Goal: Information Seeking & Learning: Learn about a topic

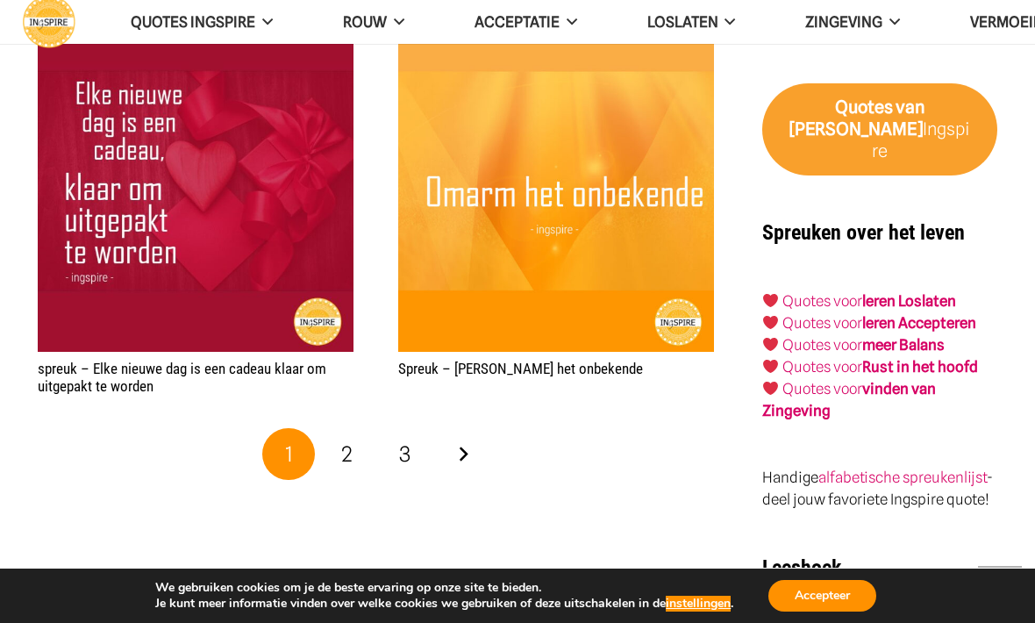
scroll to position [2903, 0]
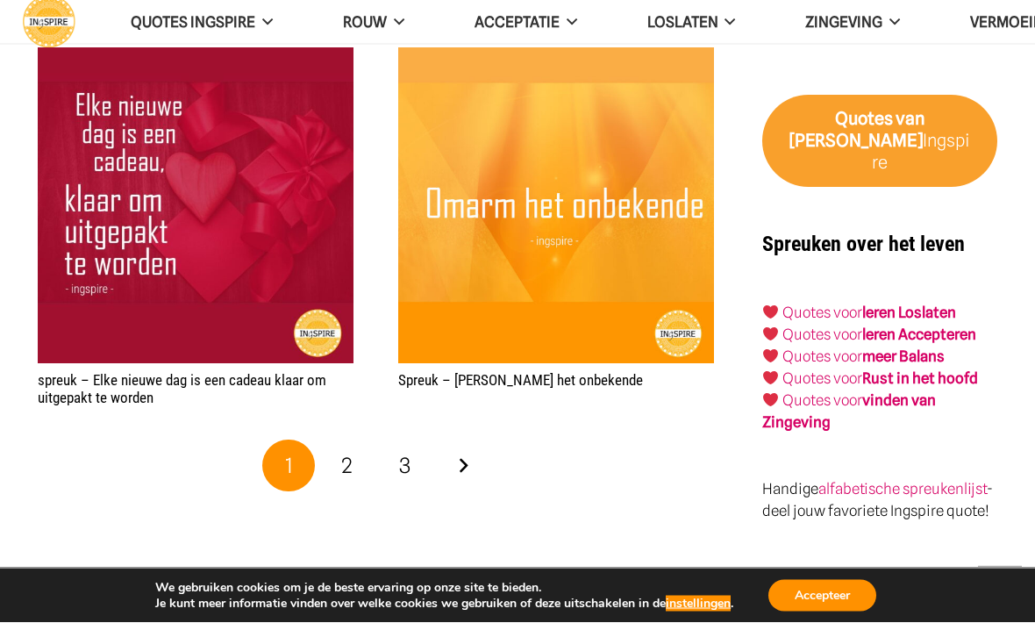
click at [357, 466] on link "2" at bounding box center [347, 466] width 53 height 53
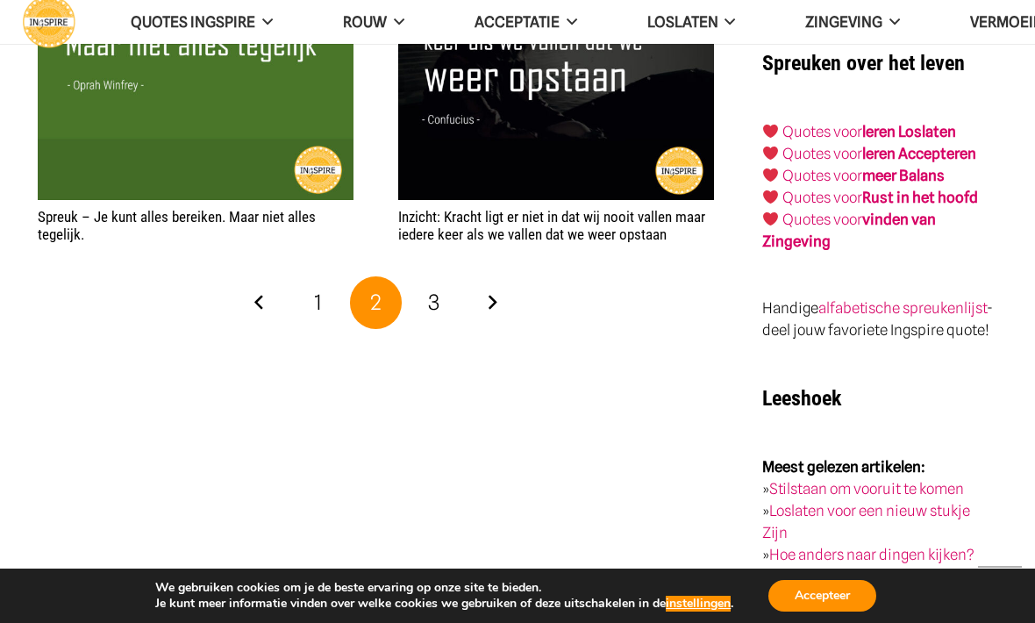
scroll to position [3062, 0]
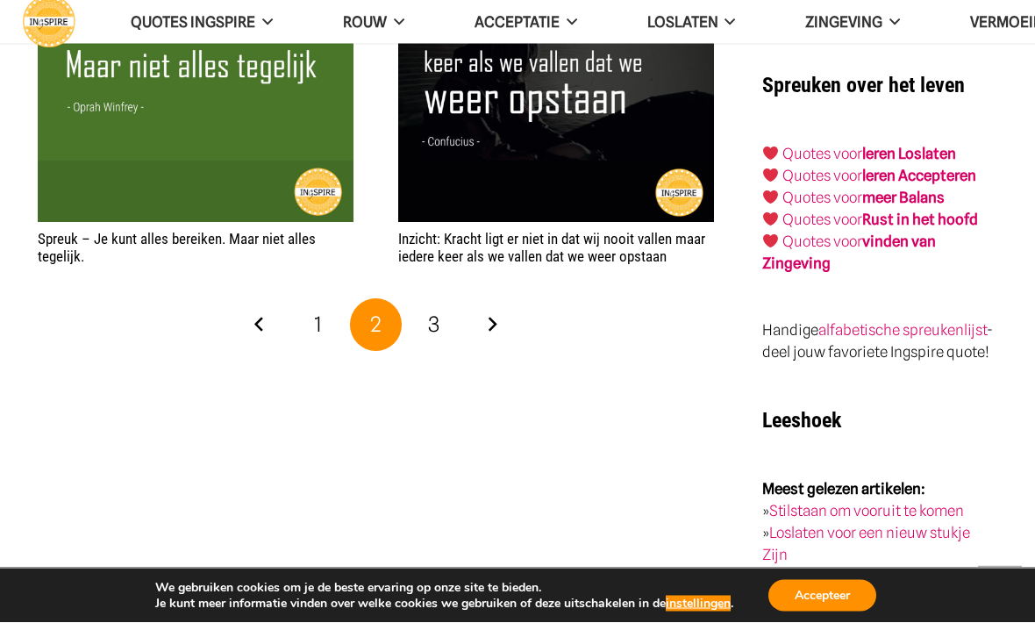
click at [433, 320] on span "3" at bounding box center [433, 324] width 11 height 25
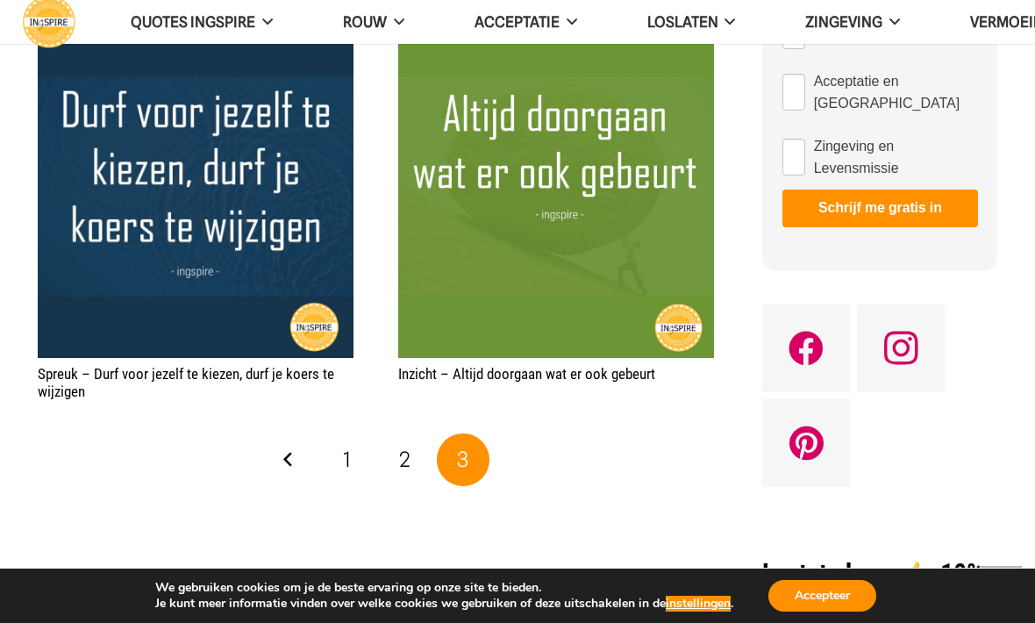
scroll to position [1261, 0]
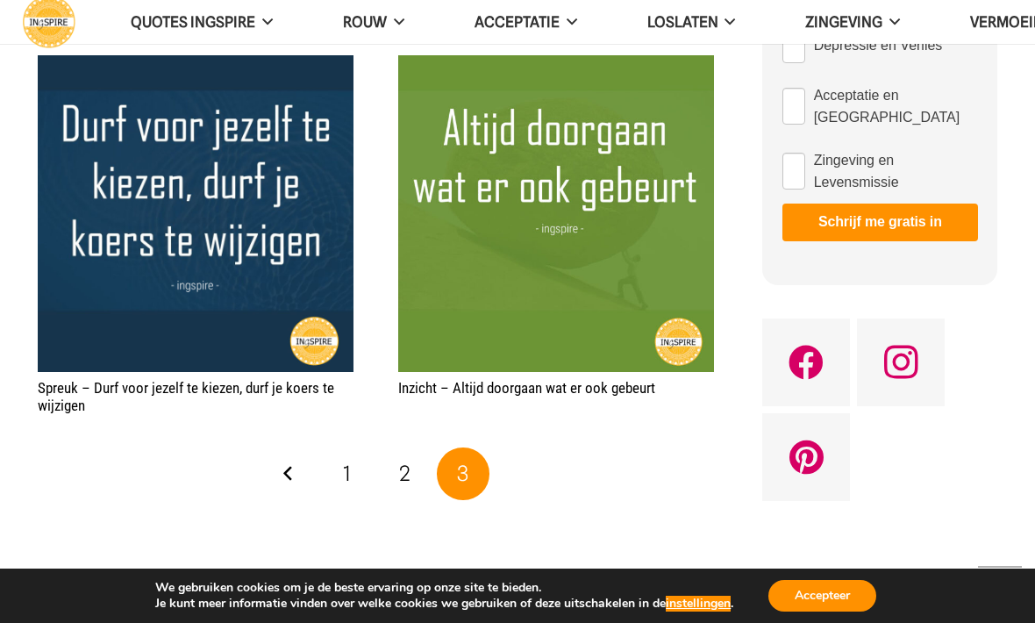
click at [352, 481] on link "1" at bounding box center [347, 473] width 53 height 53
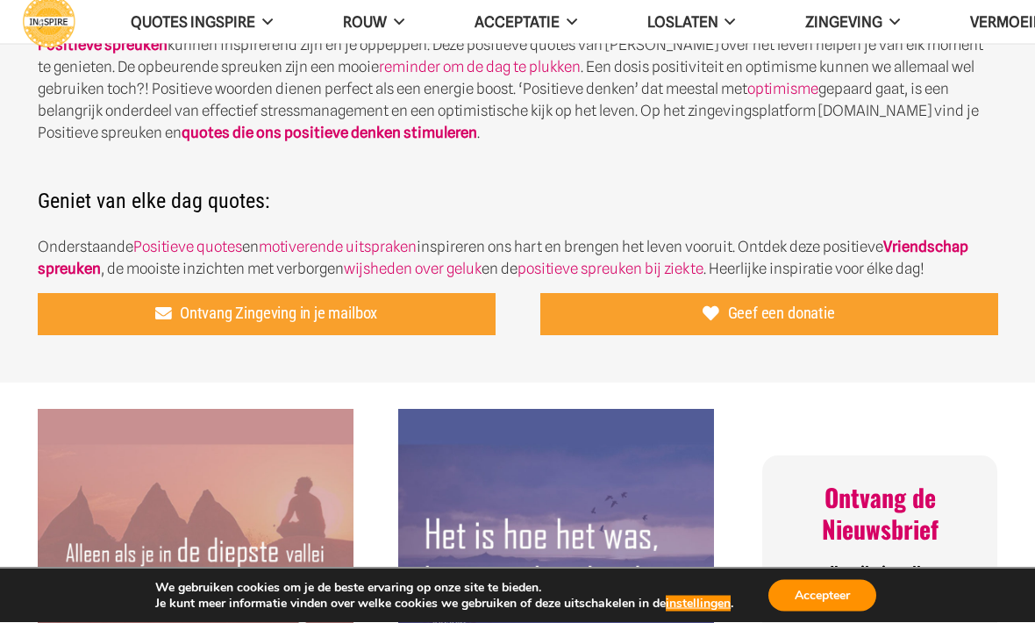
scroll to position [522, 0]
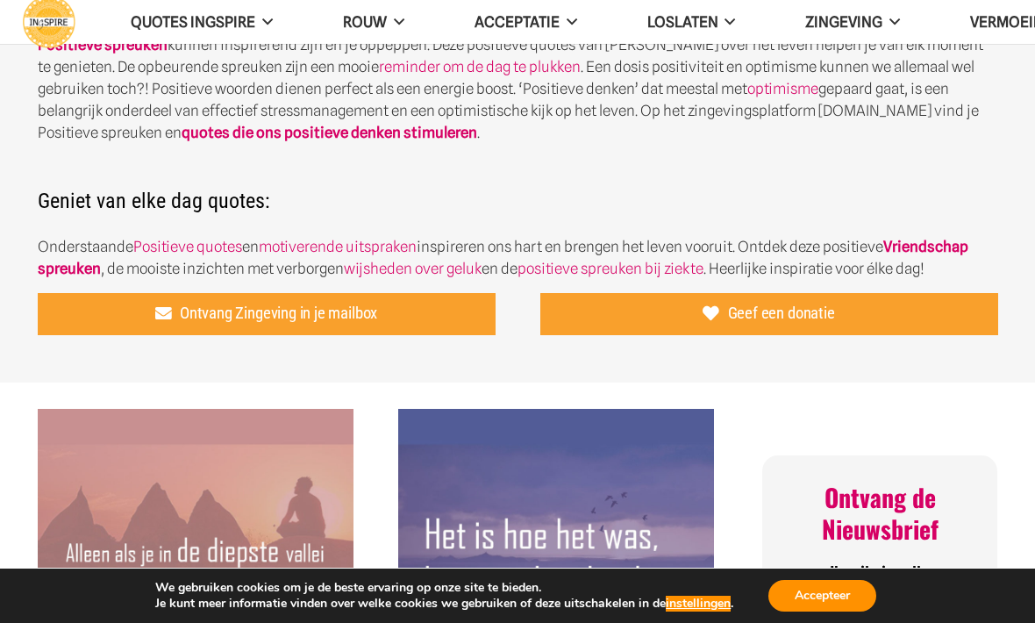
click at [704, 20] on span "Loslaten" at bounding box center [682, 22] width 71 height 18
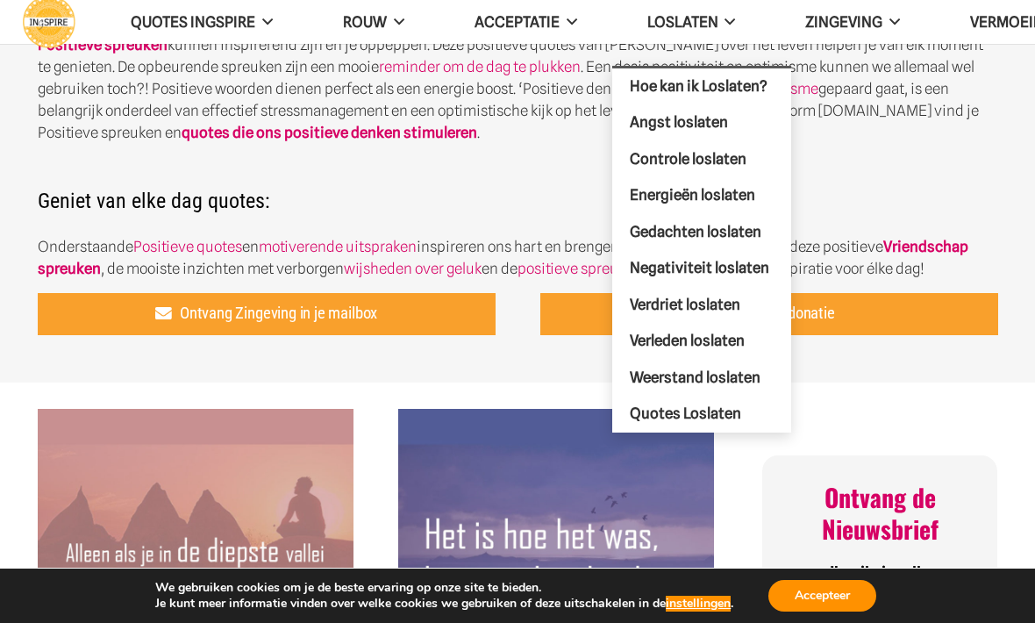
click at [686, 338] on span "Verleden loslaten" at bounding box center [687, 341] width 115 height 18
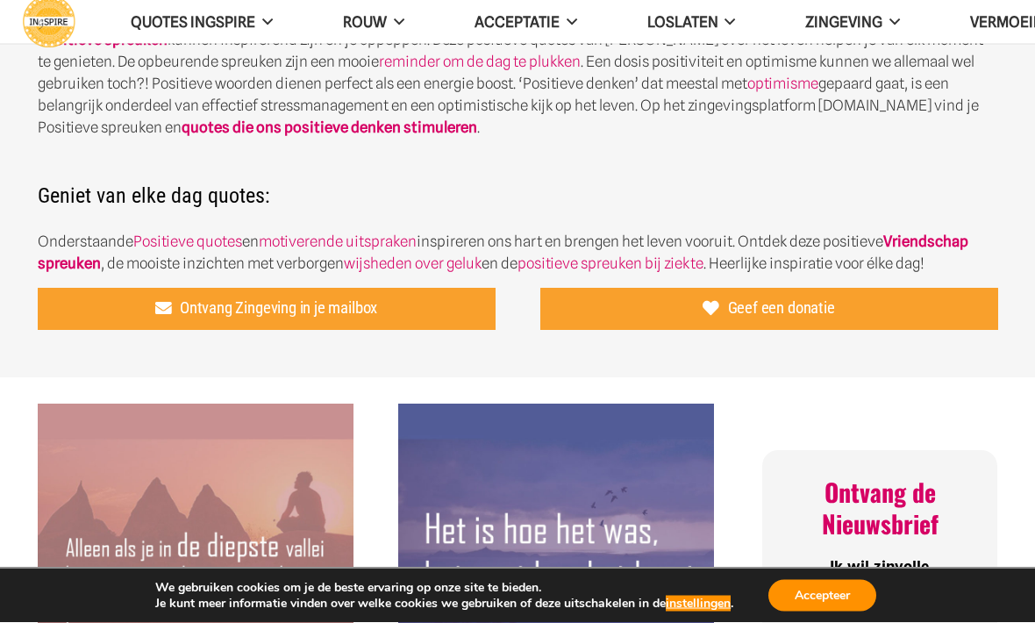
scroll to position [525, 0]
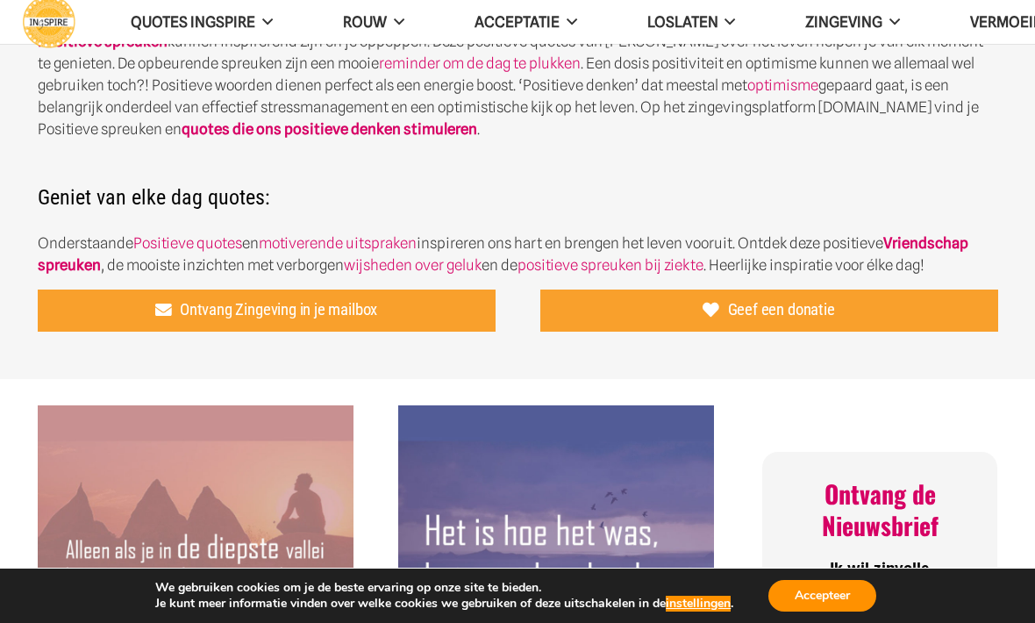
click at [543, 25] on span "Acceptatie" at bounding box center [517, 22] width 85 height 18
click at [703, 10] on link "Loslaten" at bounding box center [691, 22] width 159 height 45
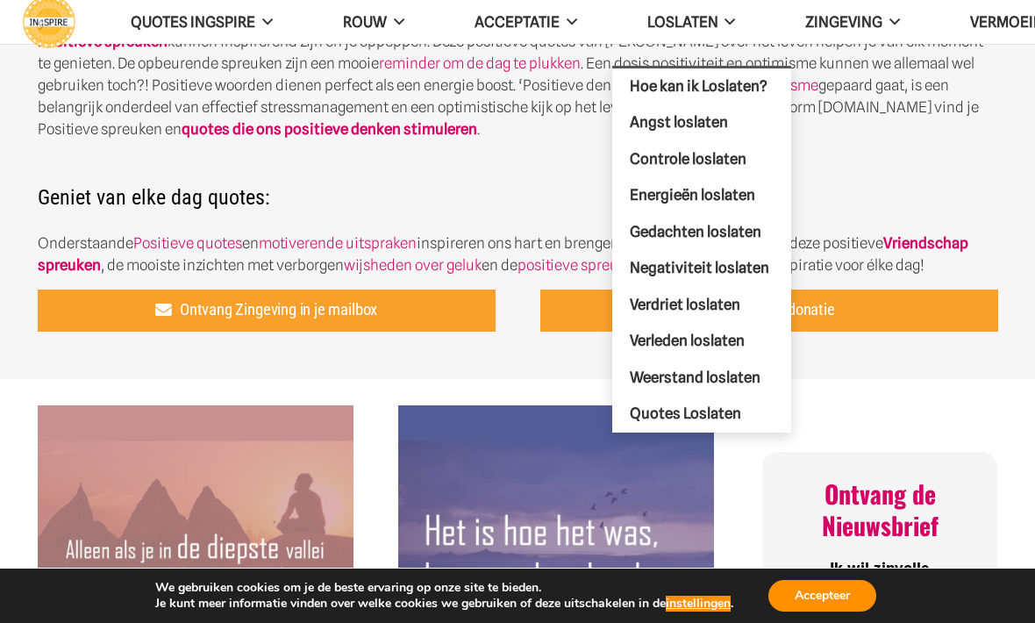
click at [712, 129] on span "Angst loslaten" at bounding box center [679, 122] width 98 height 18
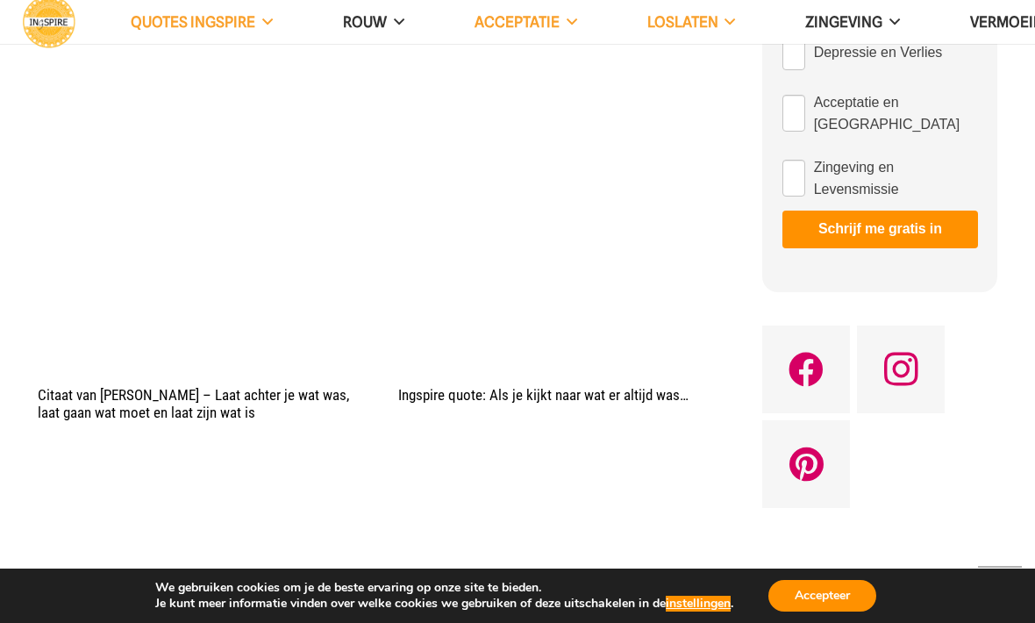
scroll to position [1745, 0]
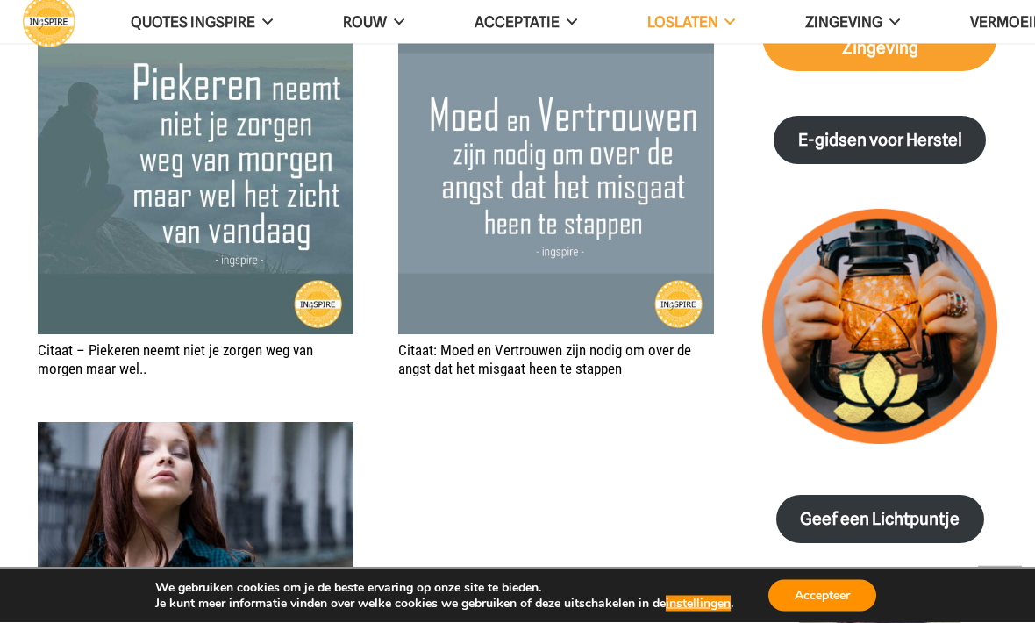
scroll to position [2110, 0]
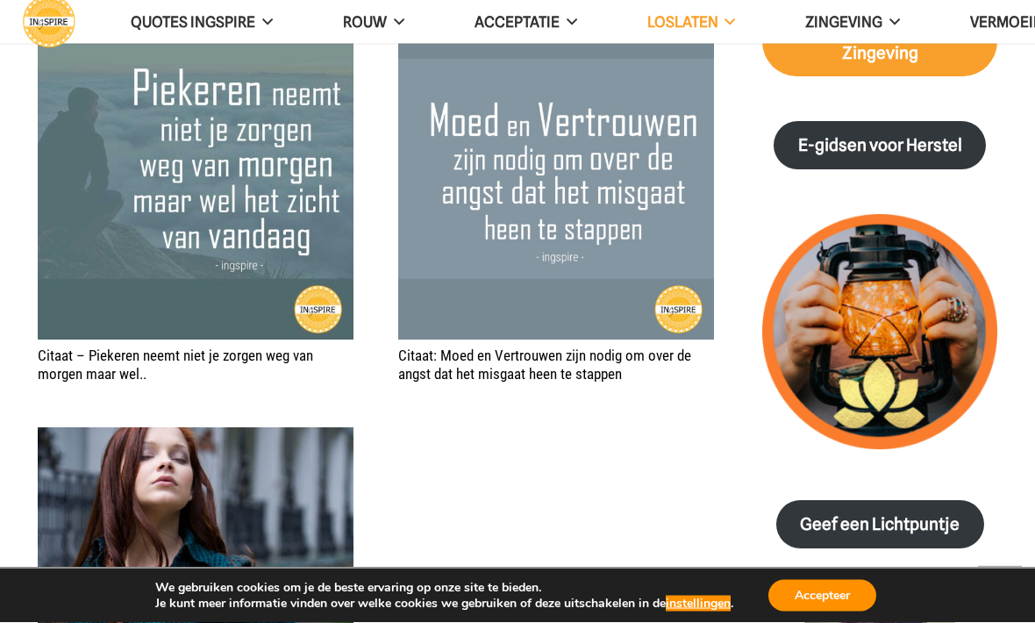
click at [718, 22] on span "Loslaten" at bounding box center [682, 22] width 71 height 18
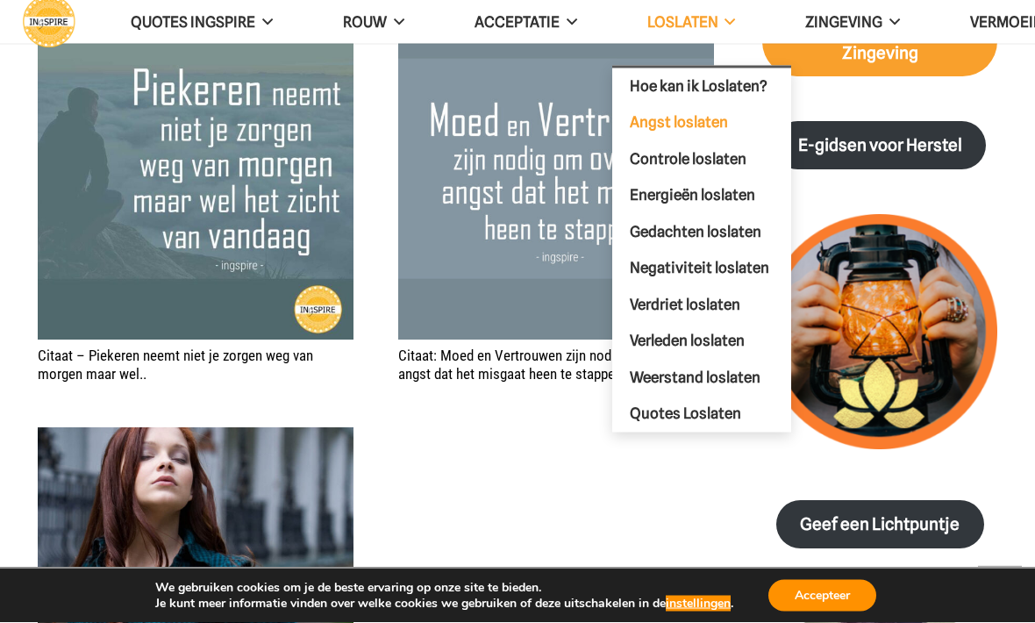
click at [705, 318] on link "Verdriet loslaten" at bounding box center [701, 305] width 179 height 37
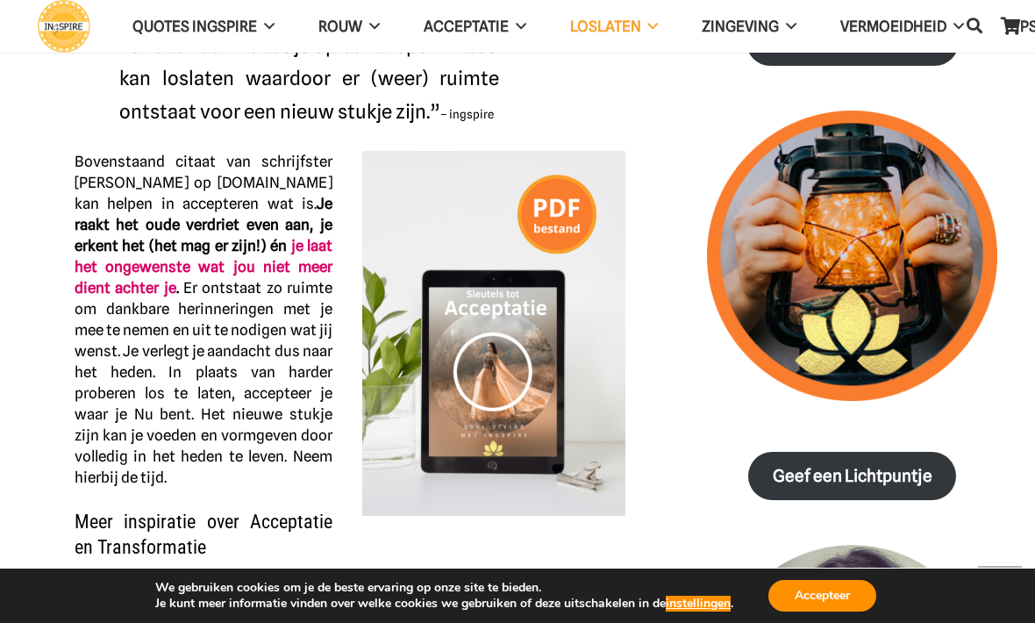
scroll to position [1116, 0]
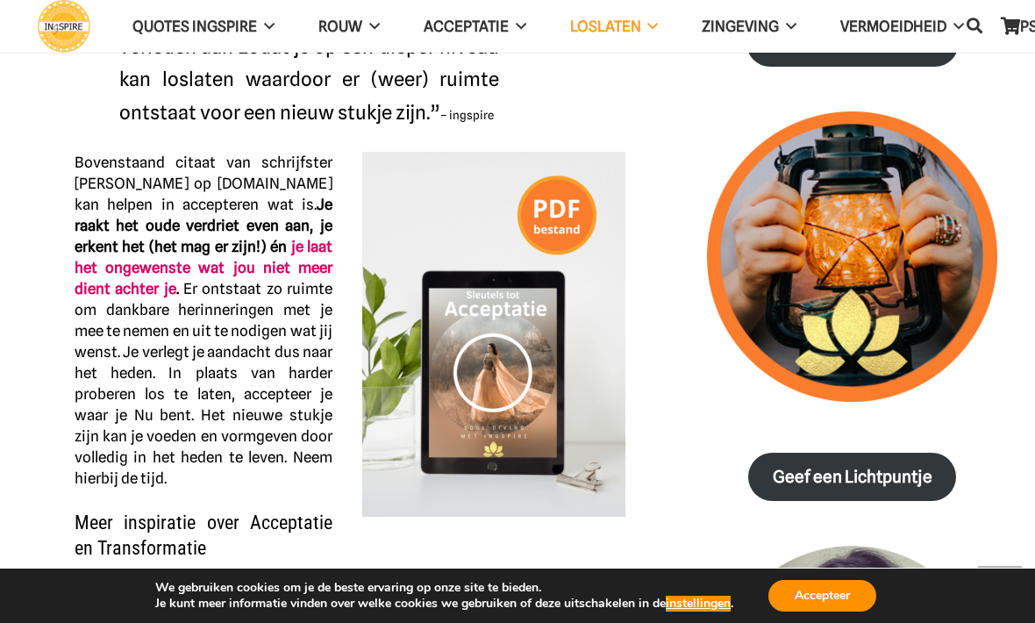
click at [942, 22] on span "VERMOEIDHEID" at bounding box center [893, 27] width 106 height 18
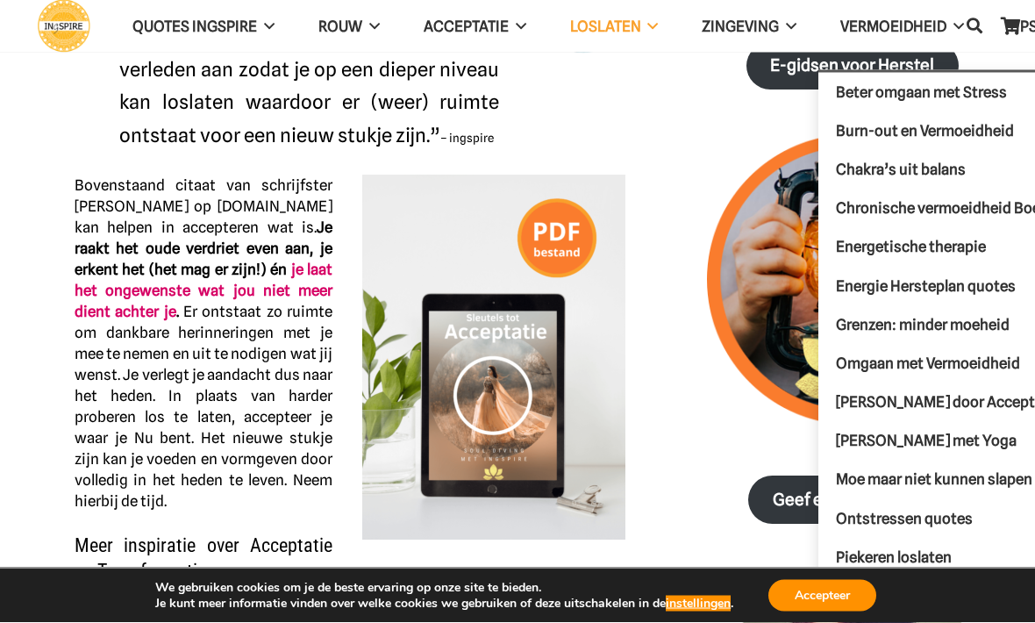
scroll to position [1084, 0]
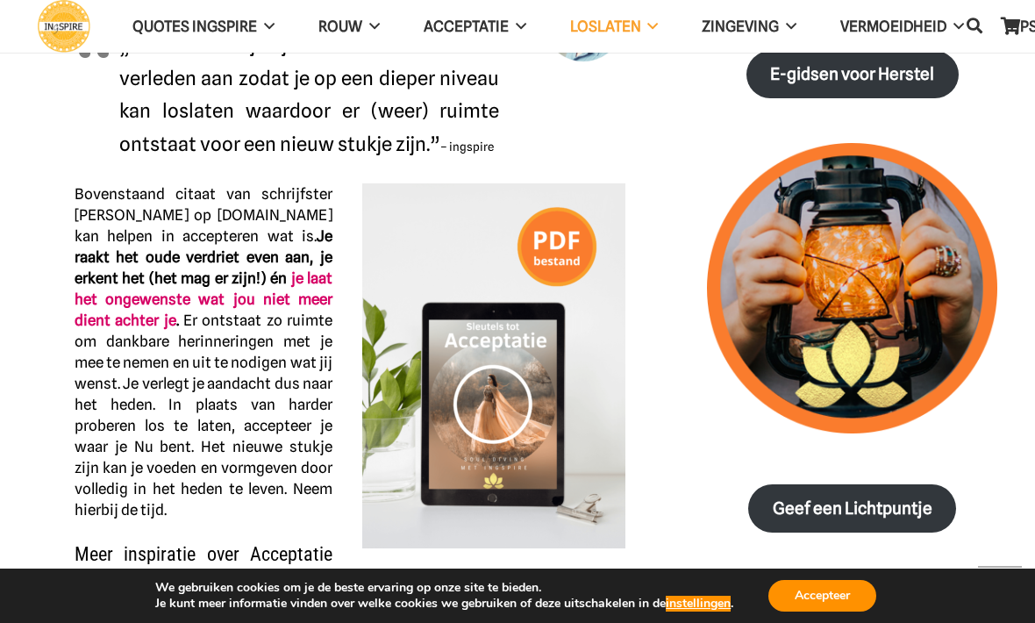
click at [1024, 32] on link "TIPS" at bounding box center [1031, 26] width 91 height 45
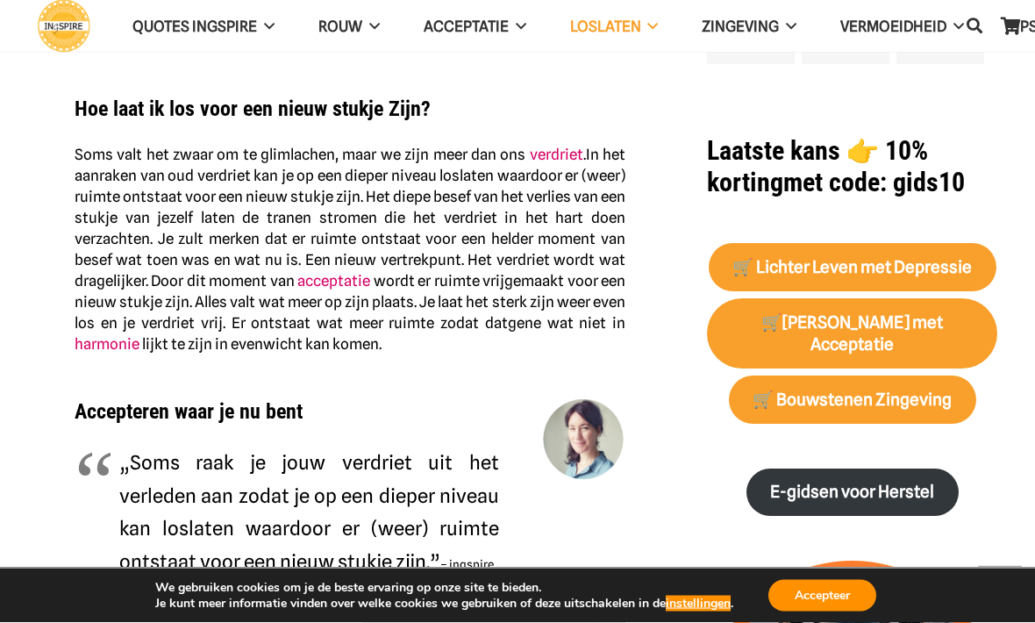
scroll to position [653, 0]
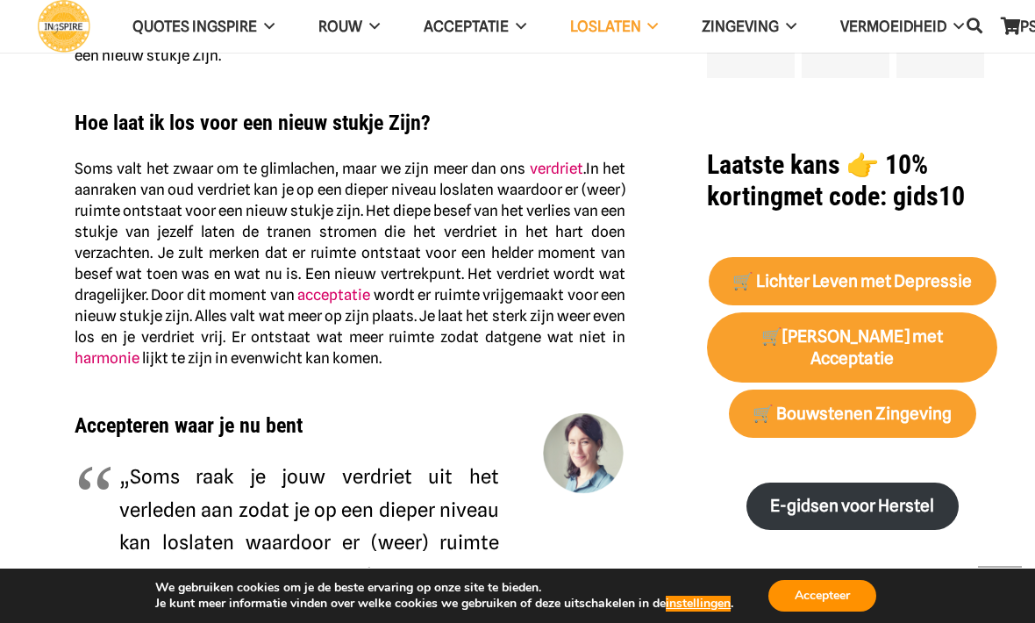
click at [359, 37] on link "ROUW" at bounding box center [348, 26] width 105 height 45
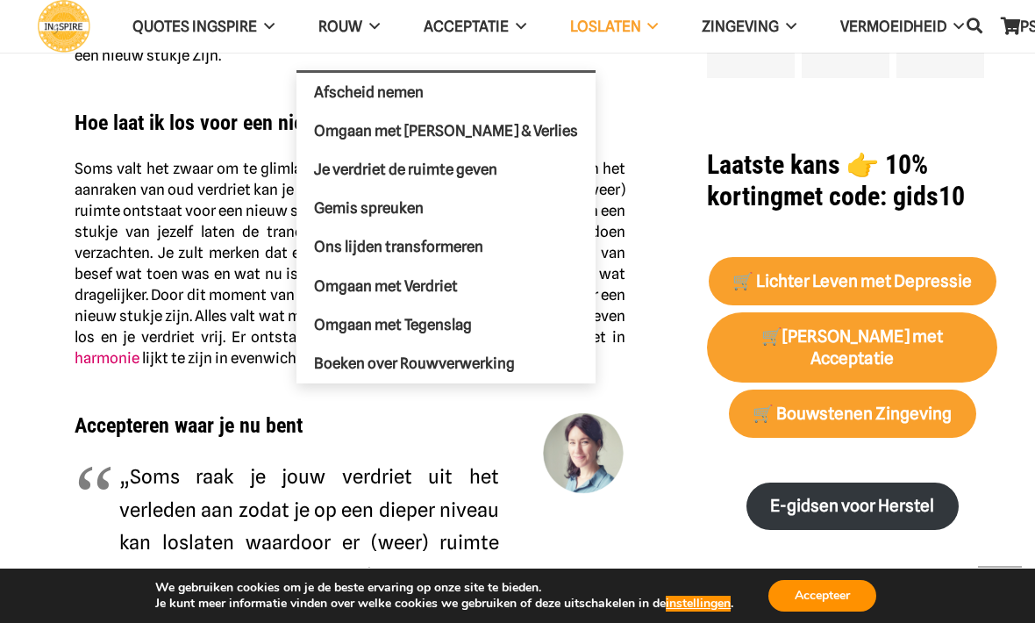
click at [445, 289] on span "Omgaan met Verdriet" at bounding box center [386, 285] width 144 height 18
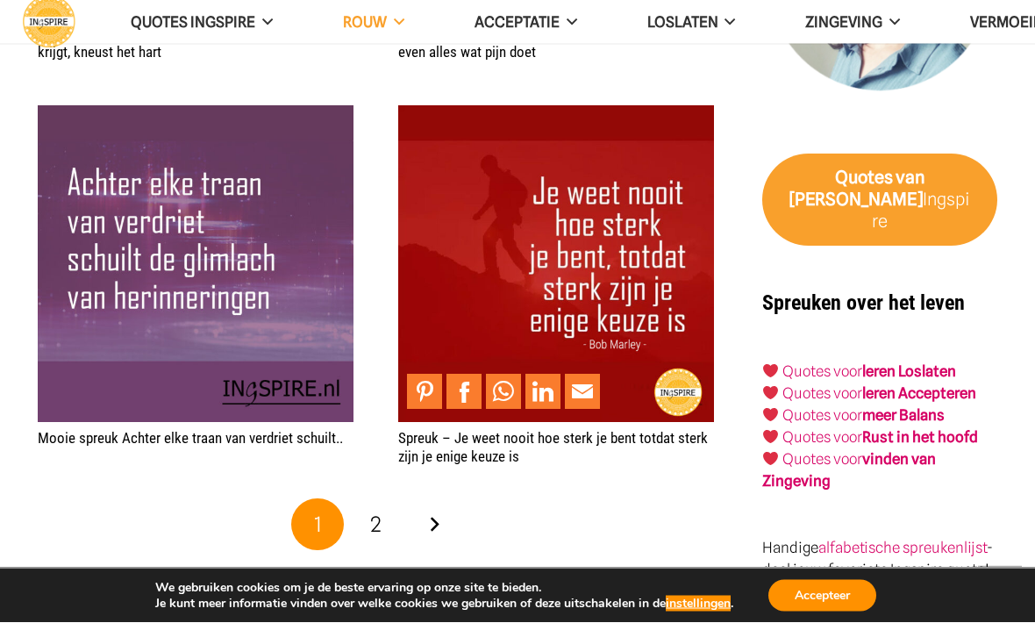
scroll to position [2640, 0]
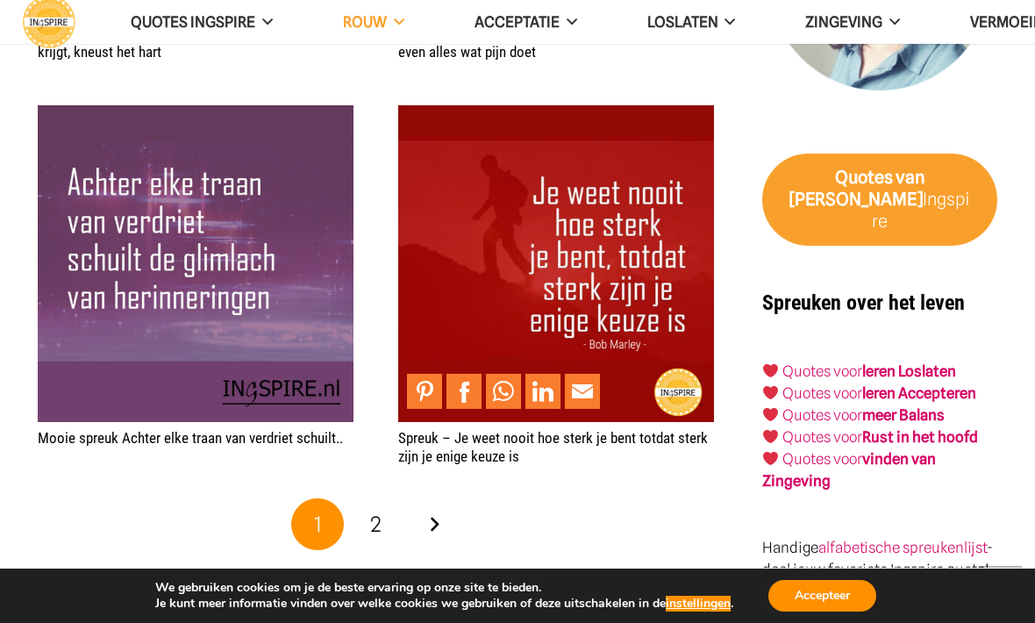
click at [382, 525] on link "2" at bounding box center [376, 524] width 53 height 53
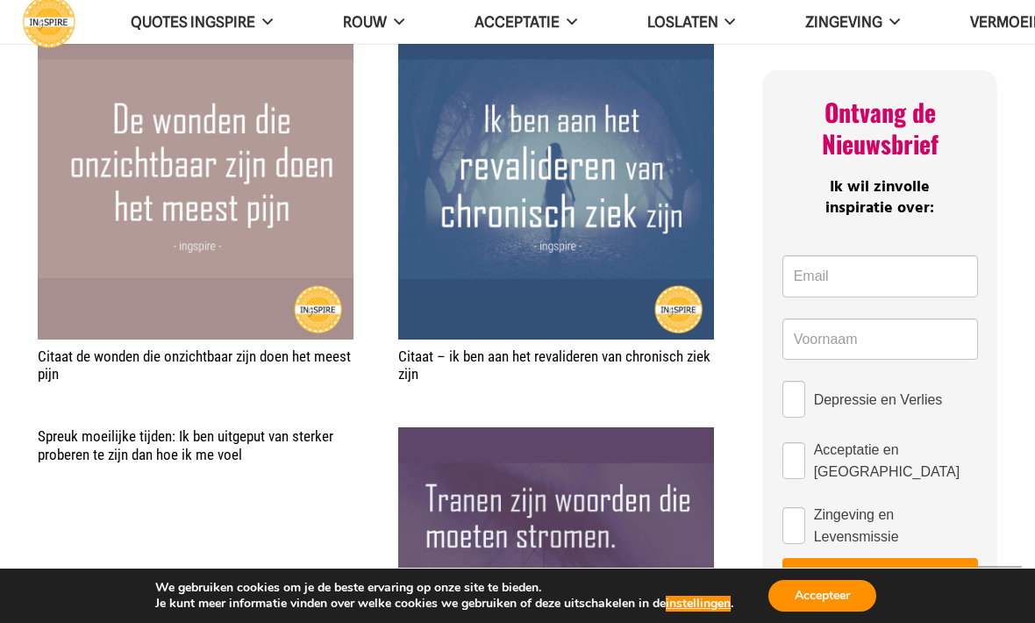
scroll to position [700, 0]
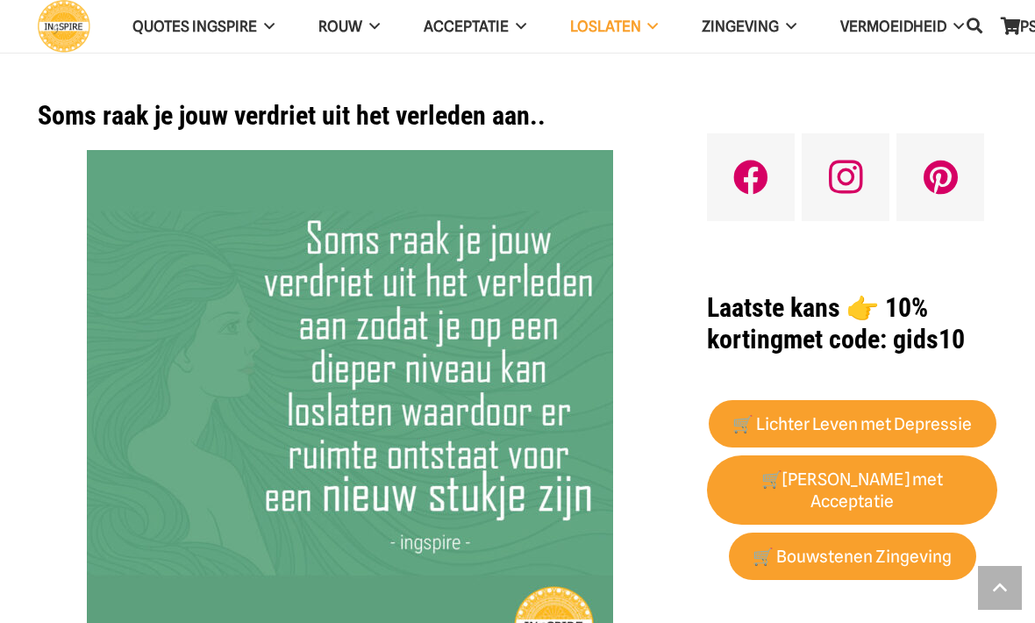
scroll to position [653, 0]
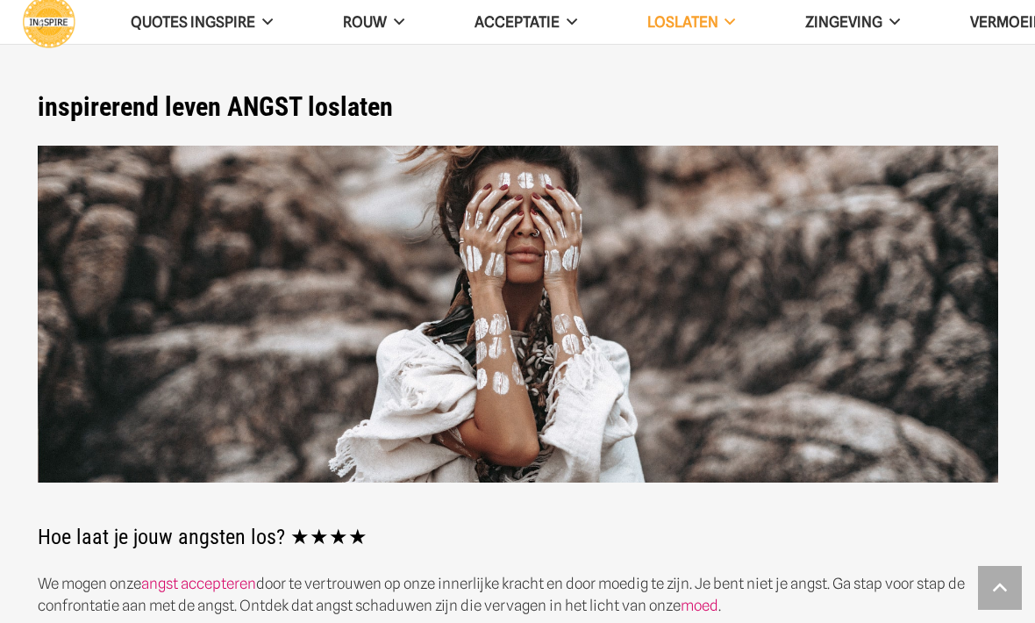
scroll to position [2111, 0]
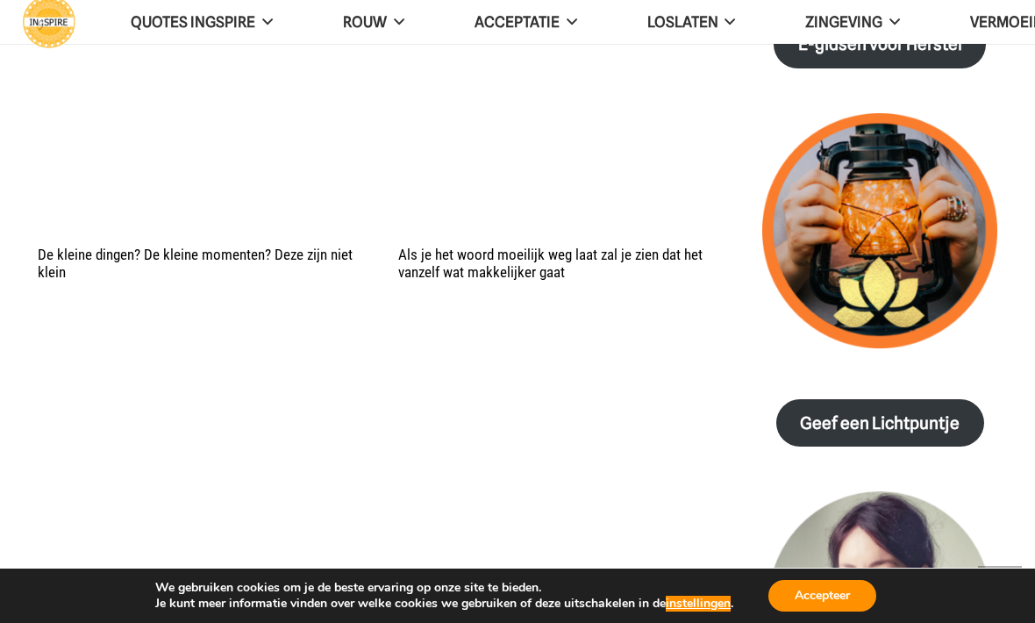
scroll to position [2216, 0]
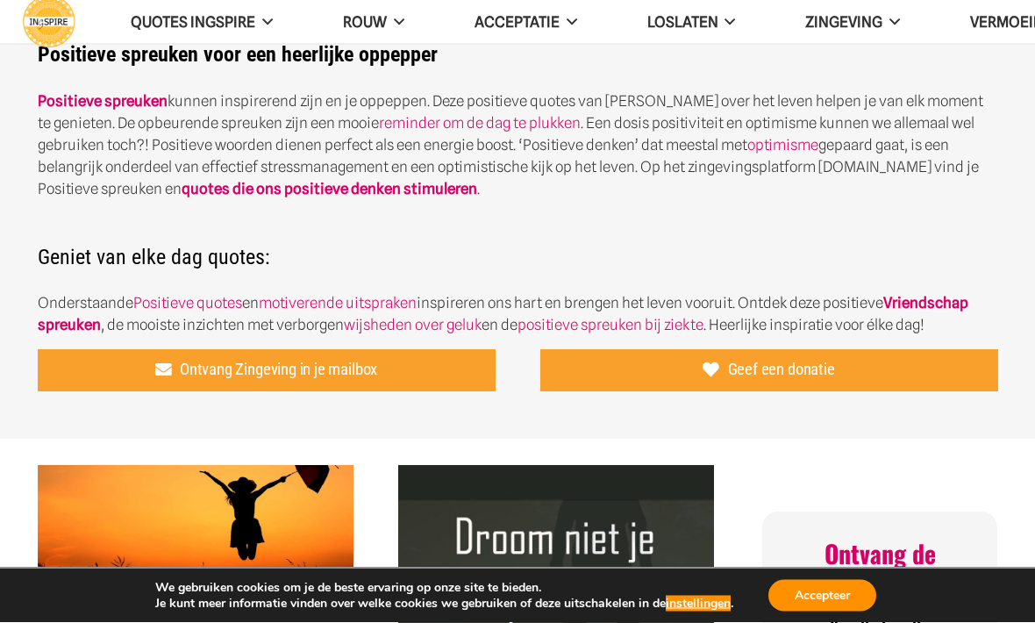
scroll to position [444, 0]
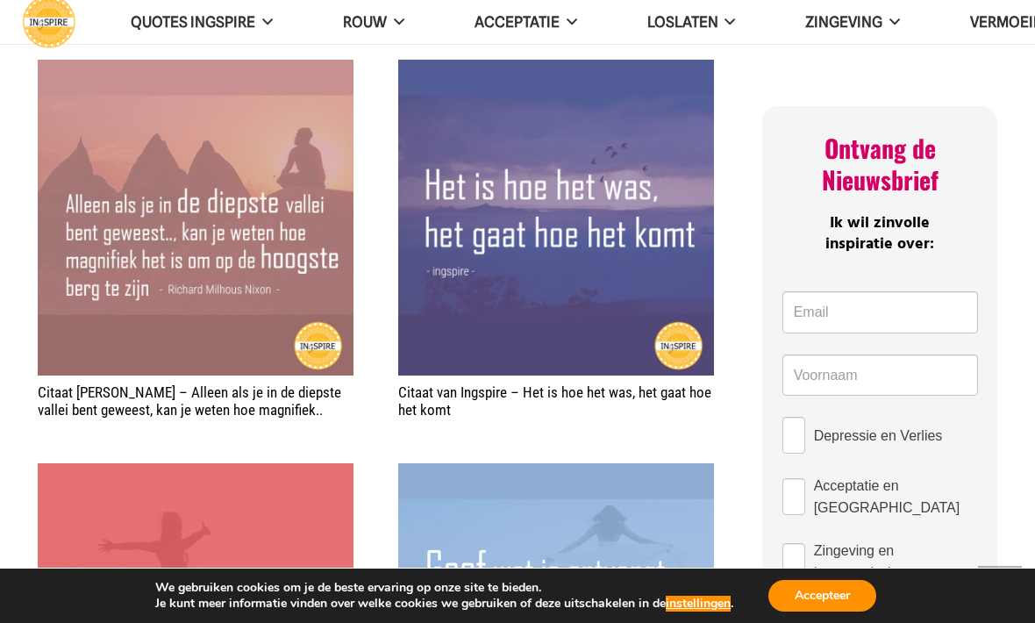
scroll to position [865, 0]
